Goal: Task Accomplishment & Management: Manage account settings

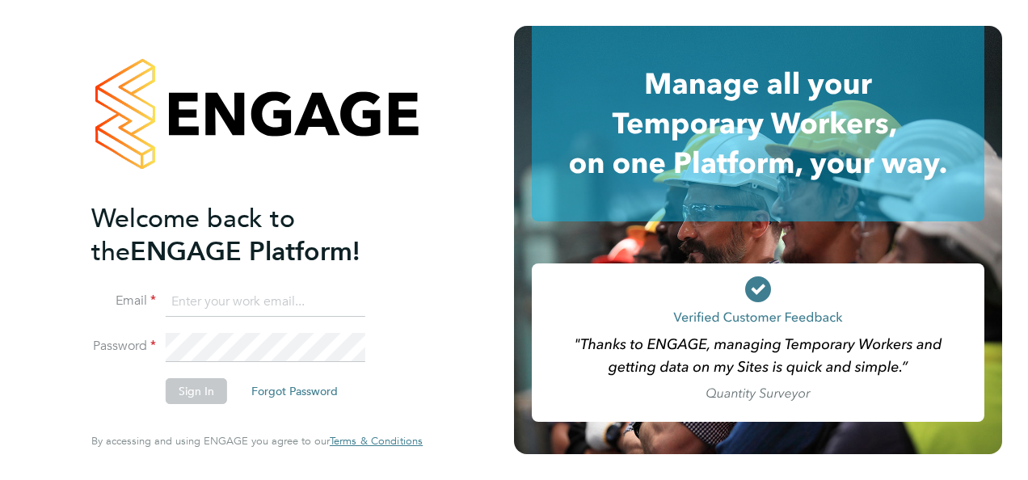
type input "[EMAIL_ADDRESS][DOMAIN_NAME]"
click at [205, 393] on button "Sign In" at bounding box center [196, 391] width 61 height 26
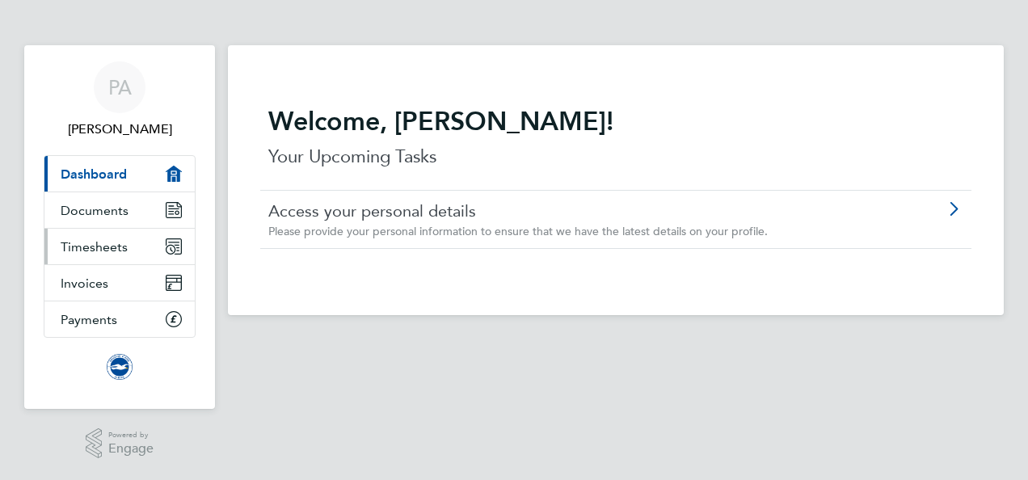
click at [96, 246] on span "Timesheets" at bounding box center [94, 246] width 67 height 15
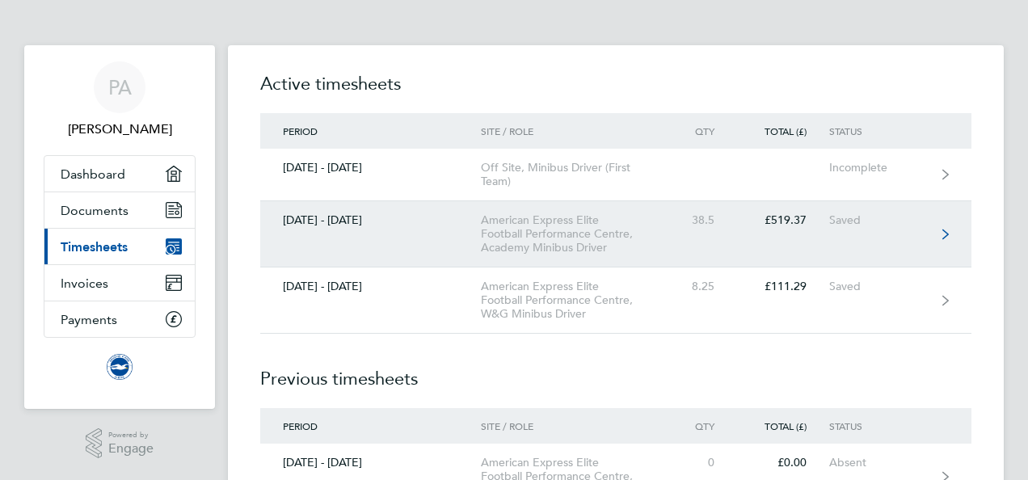
click at [944, 226] on link "01 - 30 Sept 2025 American Express Elite Football Performance Centre, Academy M…" at bounding box center [615, 234] width 711 height 66
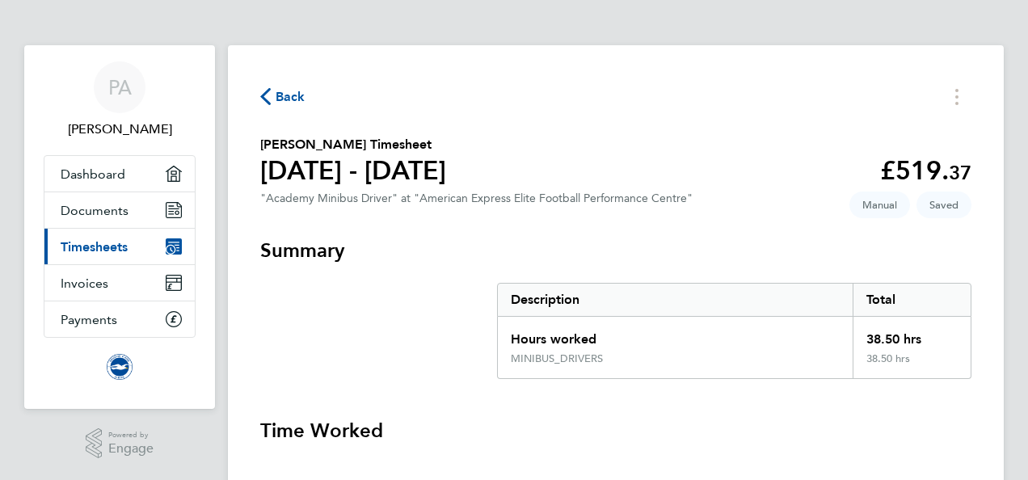
click at [957, 419] on h3 "Time Worked" at bounding box center [615, 431] width 711 height 26
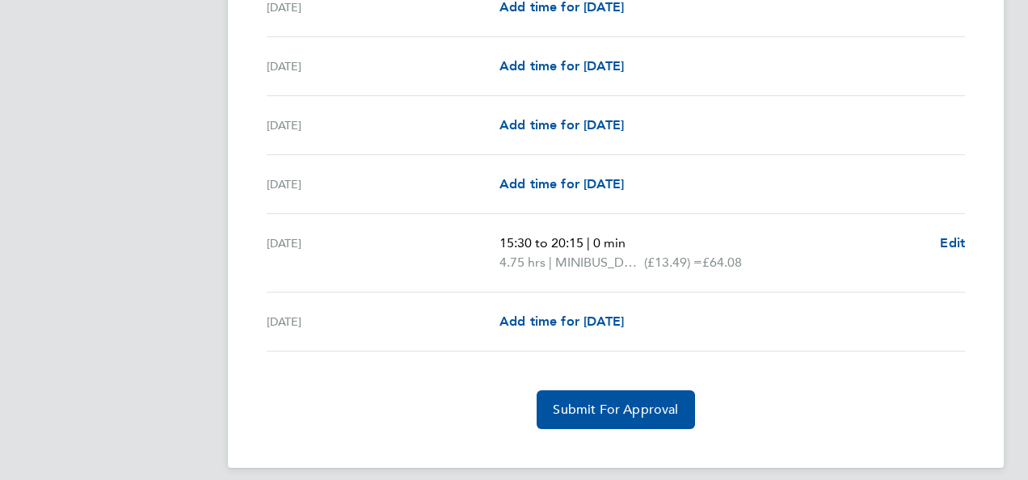
scroll to position [2054, 0]
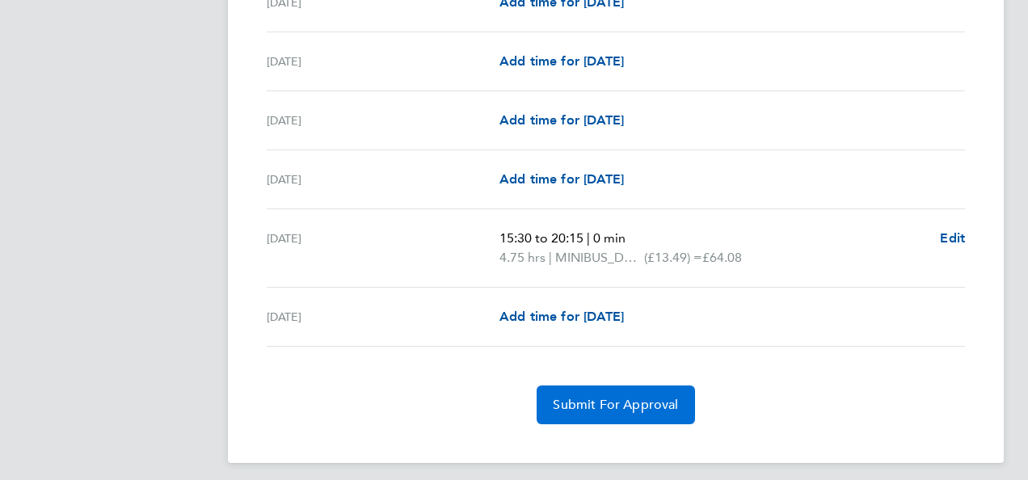
click at [597, 397] on span "Submit For Approval" at bounding box center [615, 405] width 125 height 16
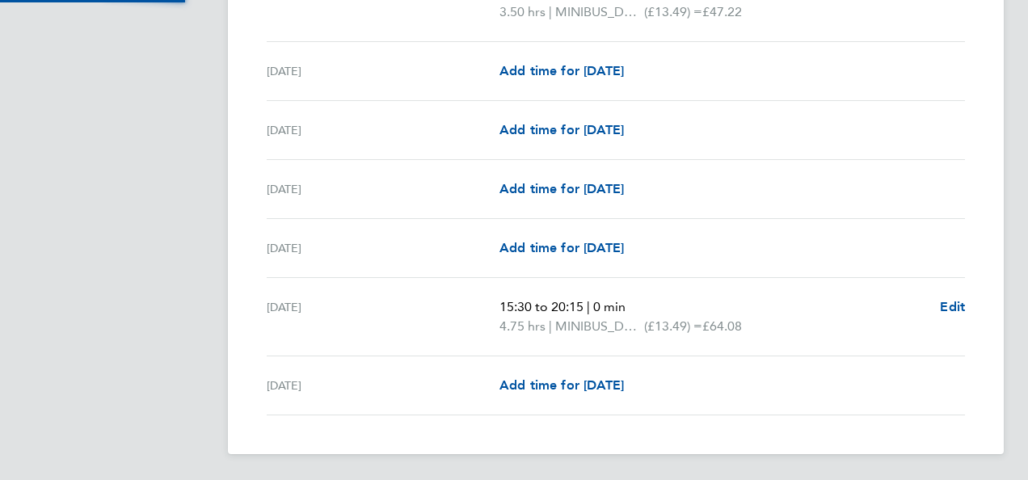
scroll to position [1976, 0]
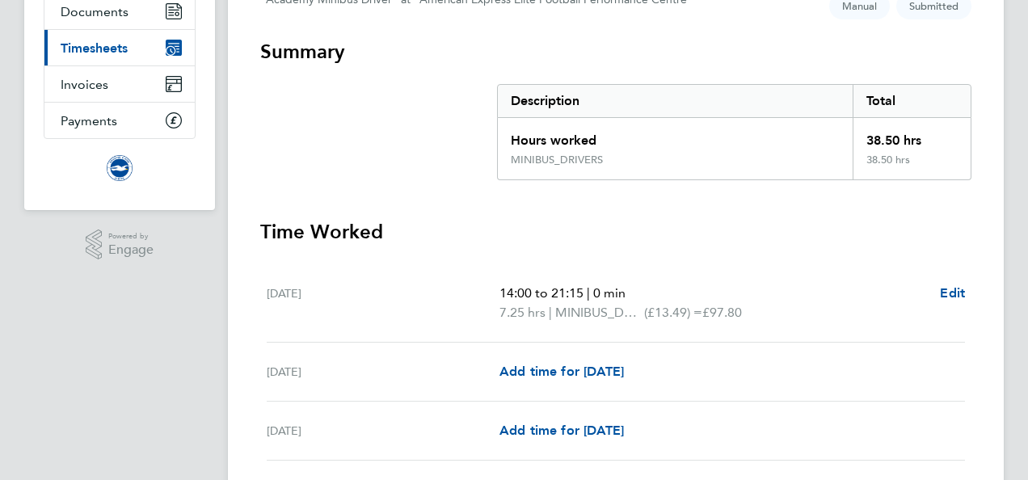
scroll to position [0, 0]
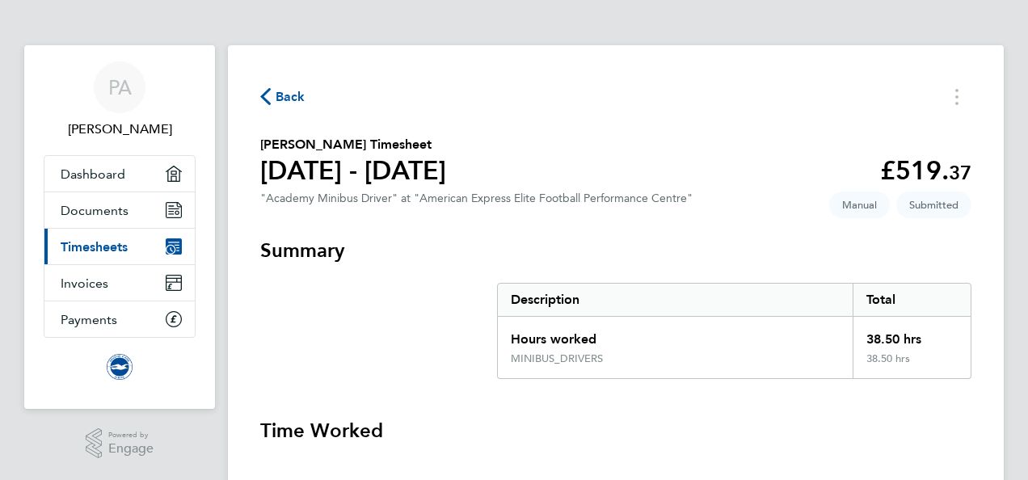
click at [280, 94] on span "Back" at bounding box center [291, 96] width 30 height 19
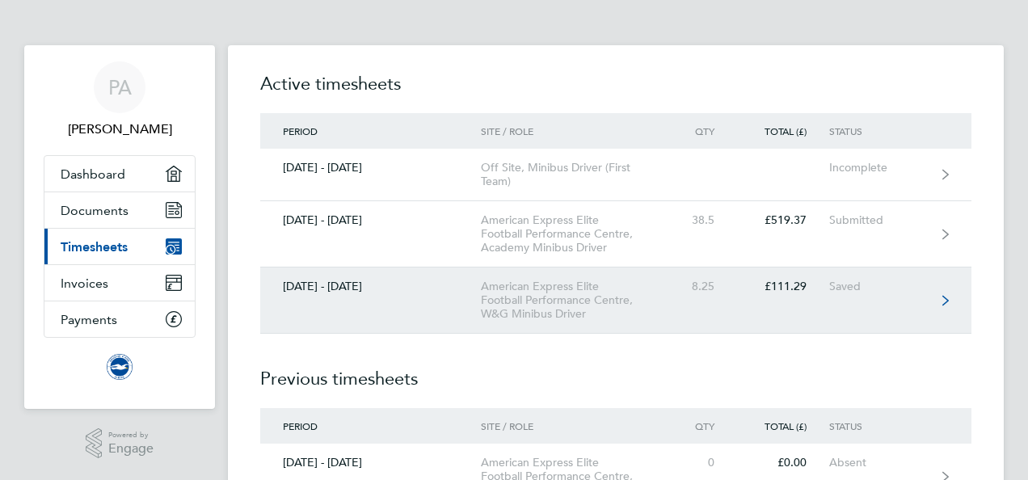
click at [943, 297] on icon at bounding box center [945, 300] width 6 height 11
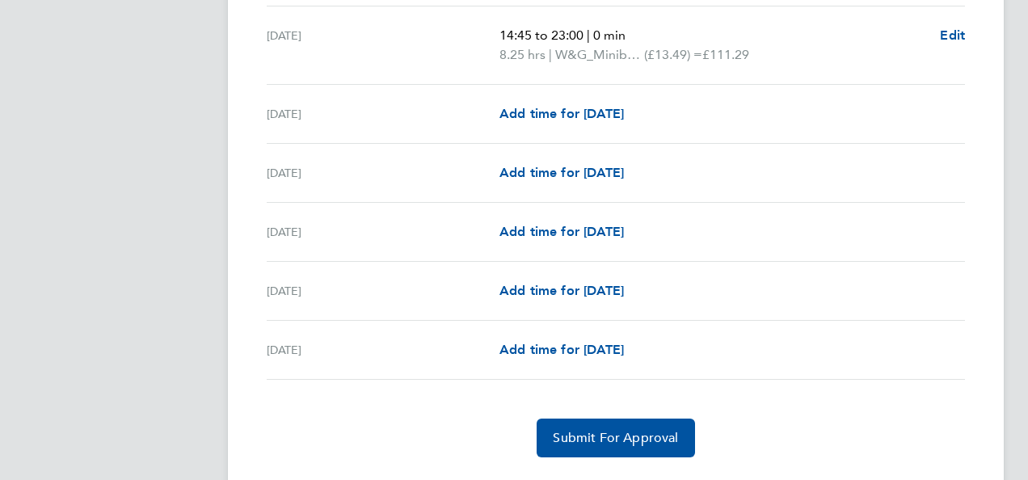
scroll to position [1905, 0]
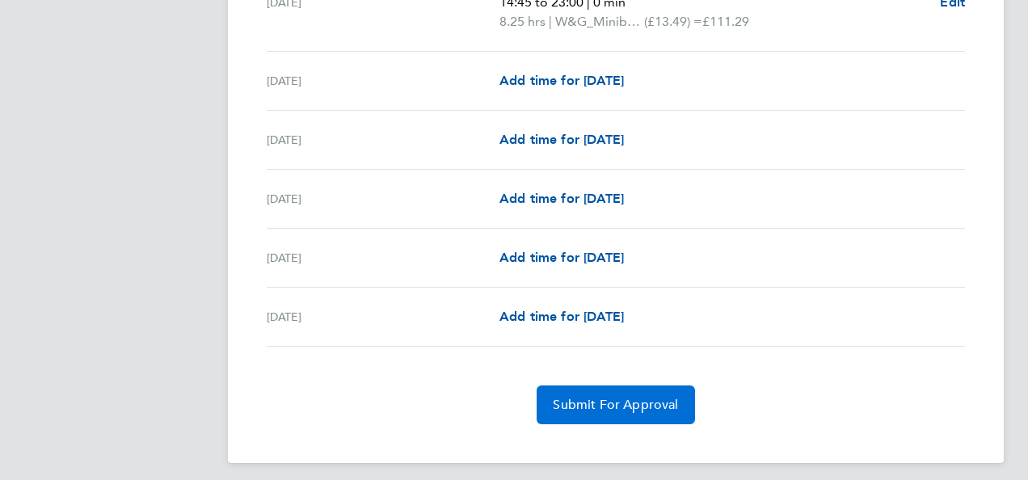
click at [635, 404] on button "Submit For Approval" at bounding box center [615, 404] width 158 height 39
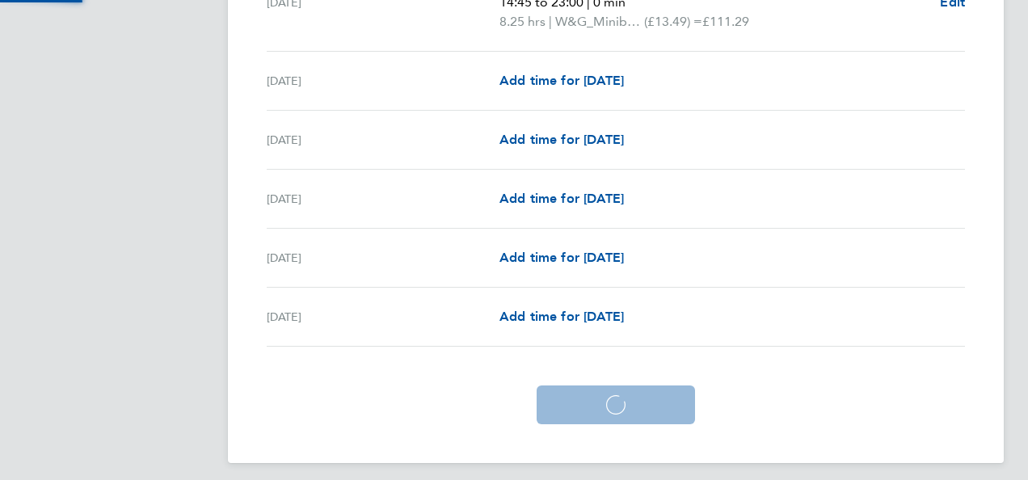
scroll to position [1828, 0]
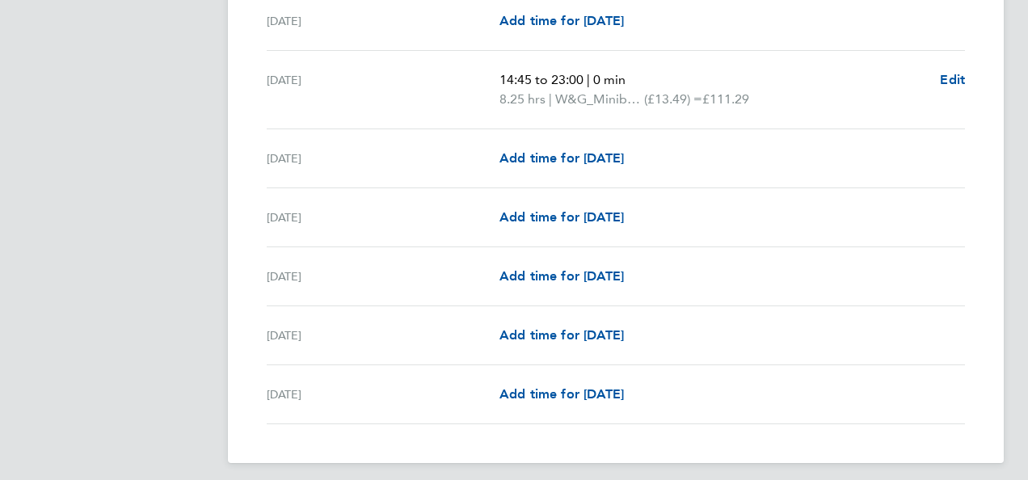
click at [900, 26] on div "Wed 24 Sep Add time for Wed 24 Sep Add time for Wed 24 Sep" at bounding box center [616, 21] width 698 height 59
drag, startPoint x: 939, startPoint y: 149, endPoint x: 979, endPoint y: 33, distance: 123.2
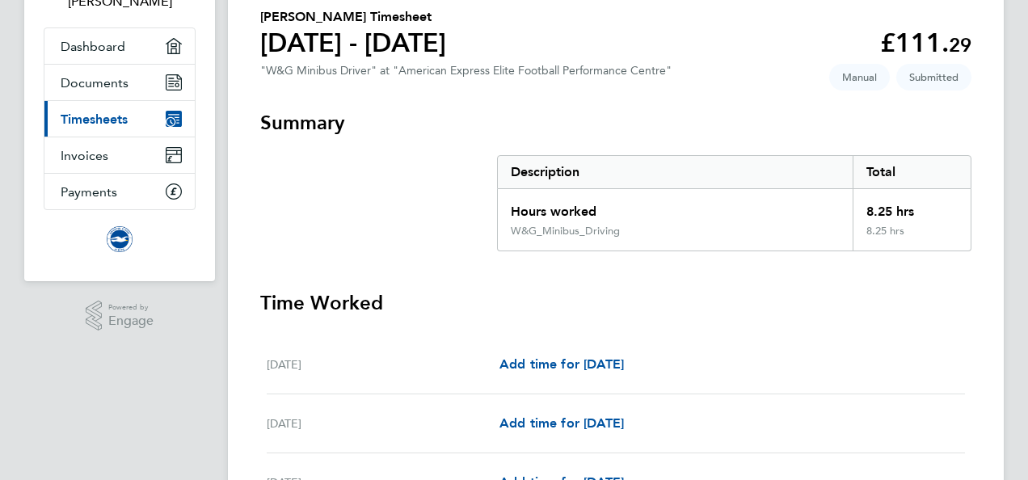
scroll to position [0, 0]
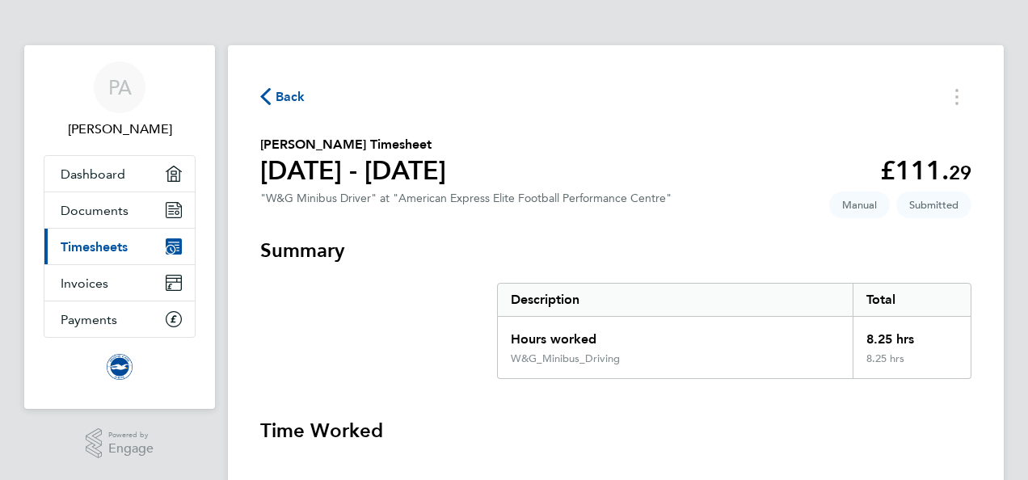
click at [276, 90] on span "Back" at bounding box center [291, 96] width 30 height 19
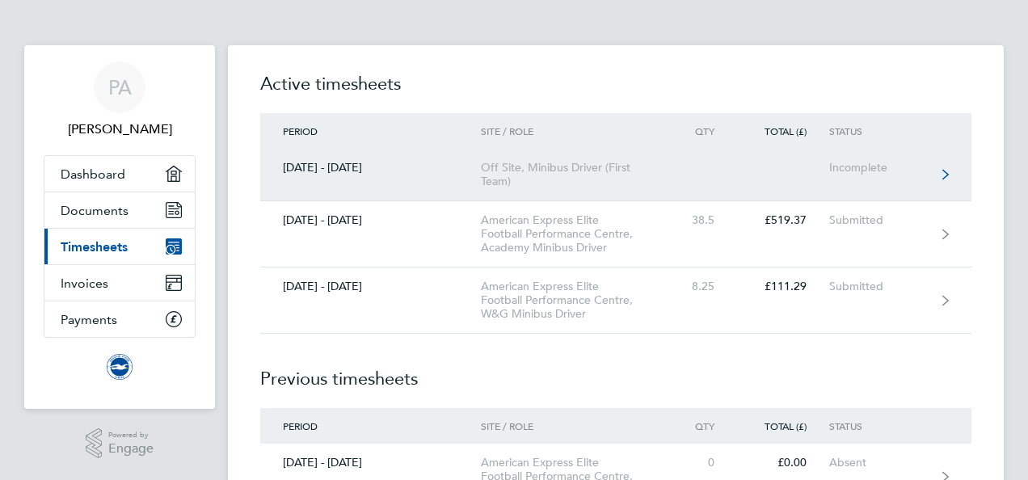
click at [945, 174] on icon at bounding box center [945, 174] width 6 height 11
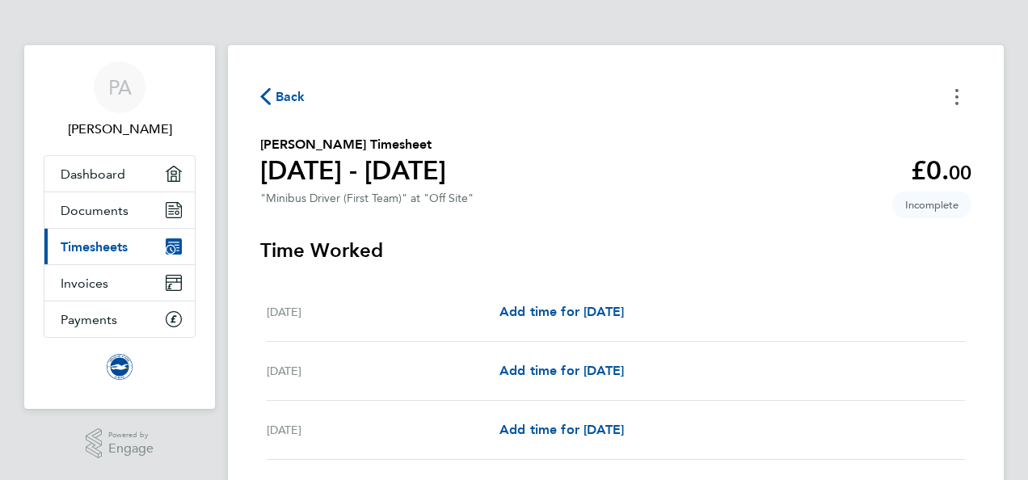
click at [953, 99] on button "Timesheets Menu" at bounding box center [956, 96] width 29 height 25
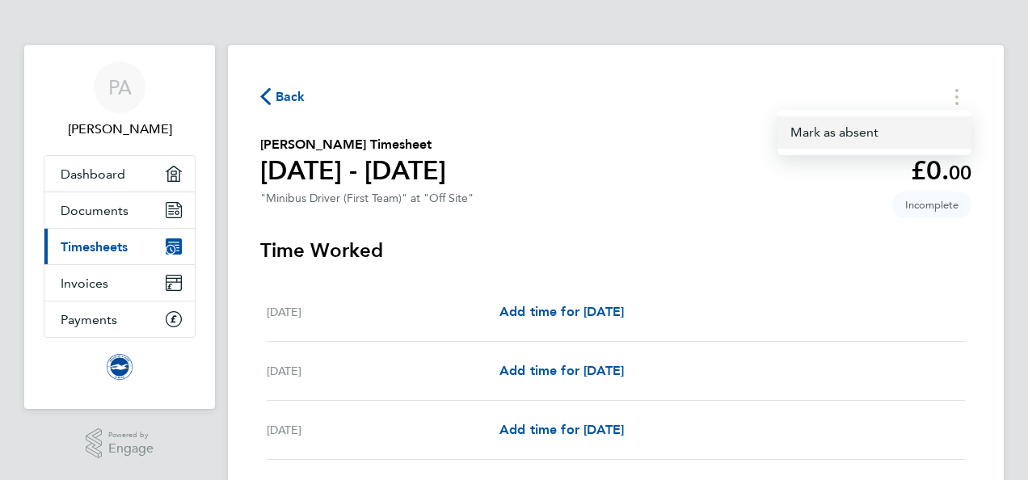
click at [878, 135] on button "Mark as absent" at bounding box center [874, 132] width 194 height 32
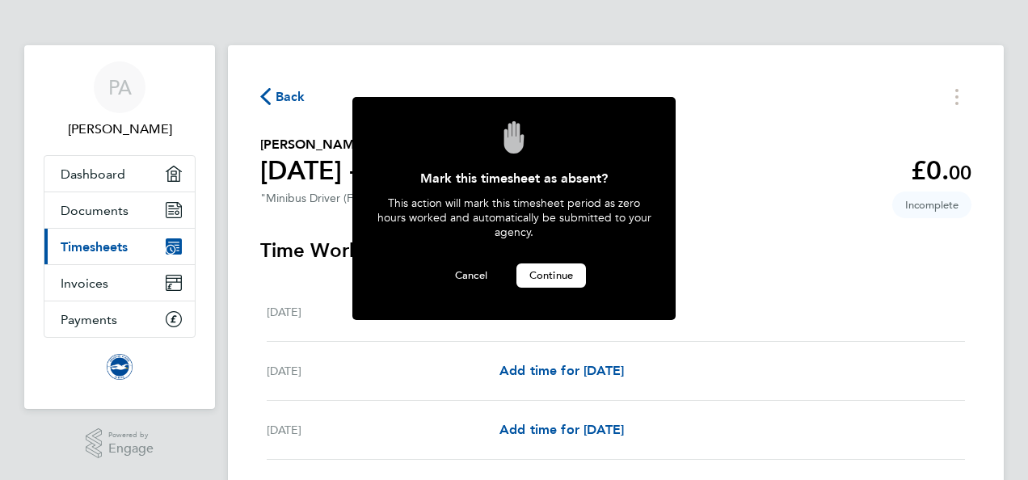
click at [557, 270] on span "Continue" at bounding box center [551, 275] width 44 height 14
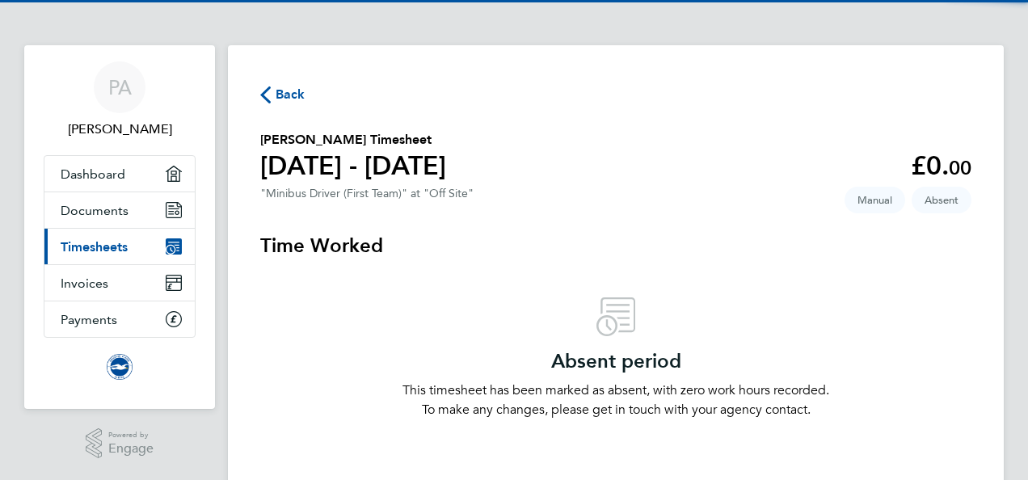
click at [557, 270] on section "Time Worked Absent period This timesheet has been marked as absent, with zero w…" at bounding box center [615, 326] width 711 height 187
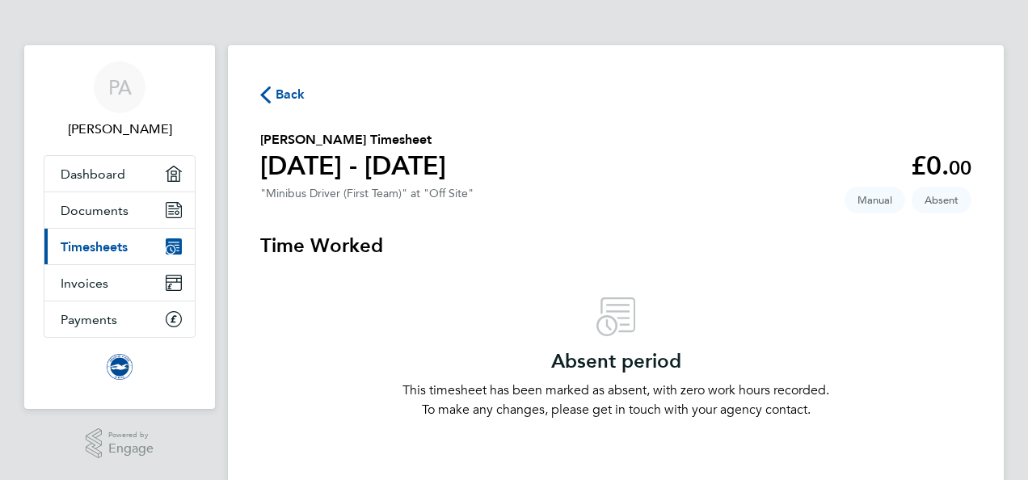
click at [271, 97] on span "Back" at bounding box center [282, 93] width 45 height 15
